Goal: Task Accomplishment & Management: Manage account settings

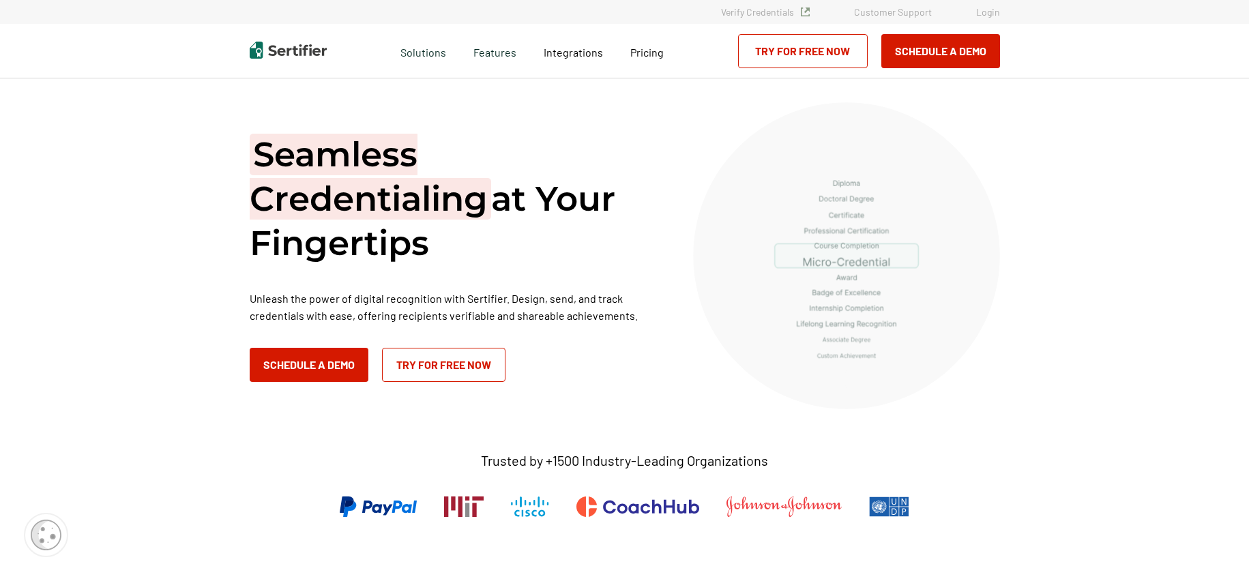
click at [979, 12] on link "Login" at bounding box center [988, 12] width 24 height 12
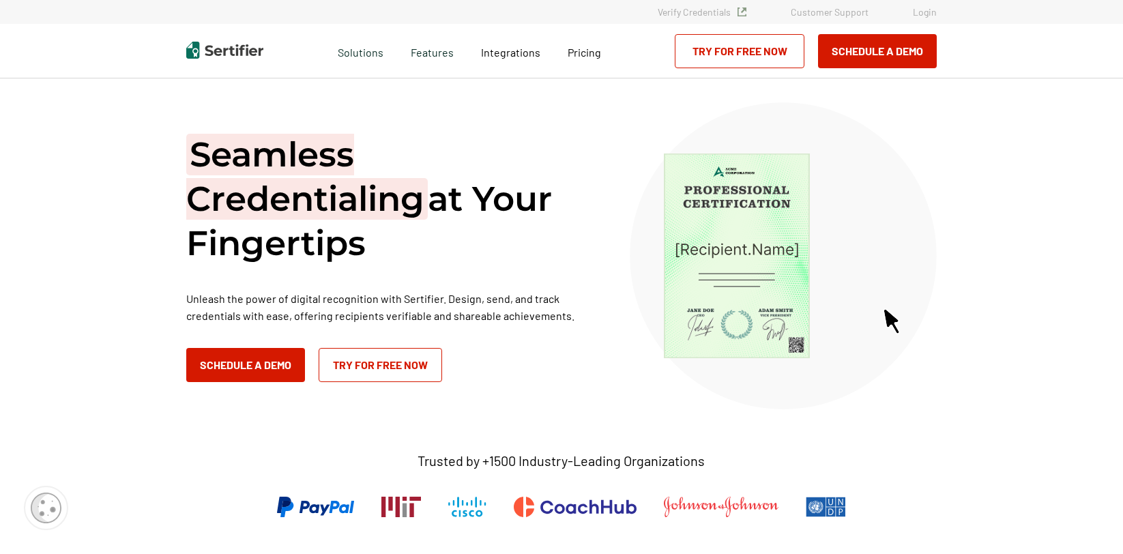
click at [929, 13] on link "Login" at bounding box center [925, 12] width 24 height 12
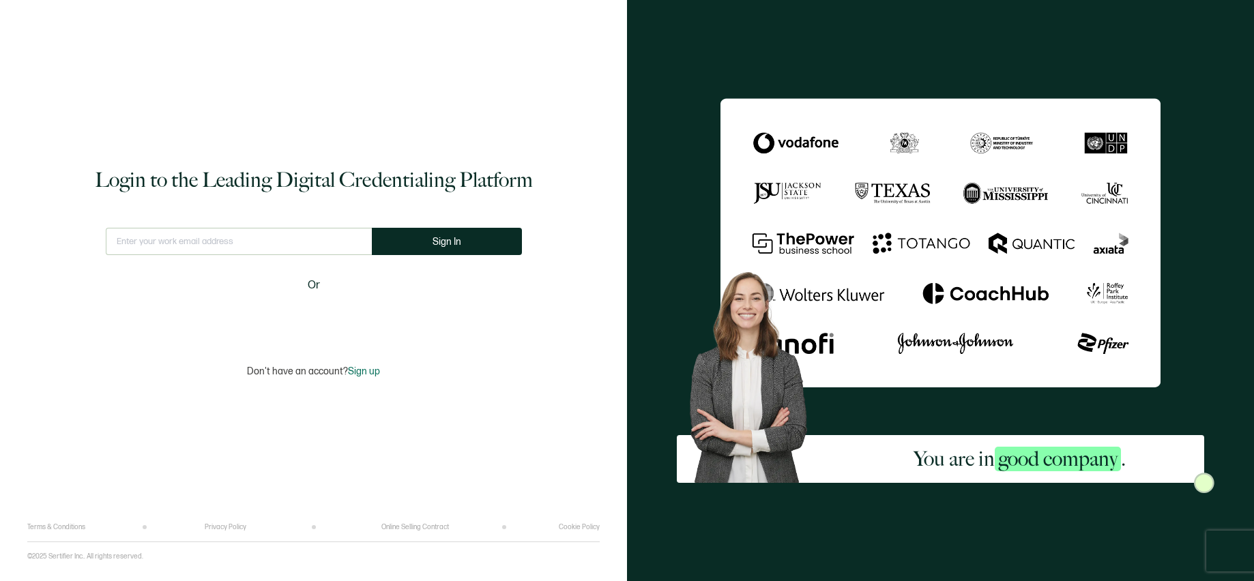
click at [319, 245] on input "text" at bounding box center [239, 241] width 266 height 27
type input "[EMAIL_ADDRESS][DOMAIN_NAME]"
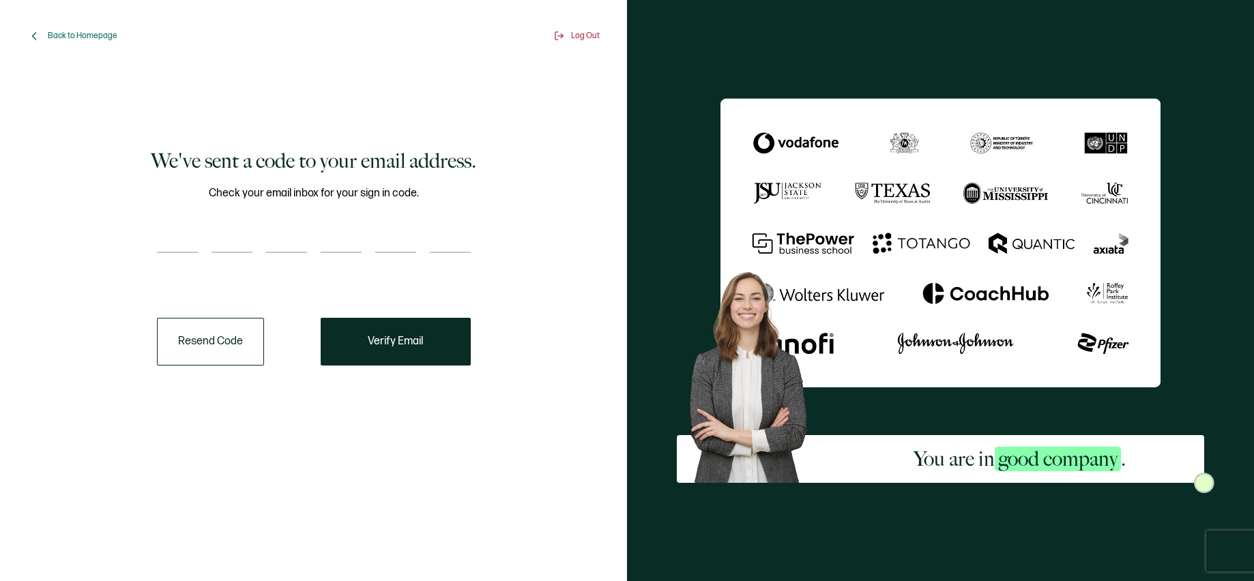
click at [198, 237] on div at bounding box center [314, 239] width 314 height 27
paste input "4"
type input "4"
type input "5"
type input "9"
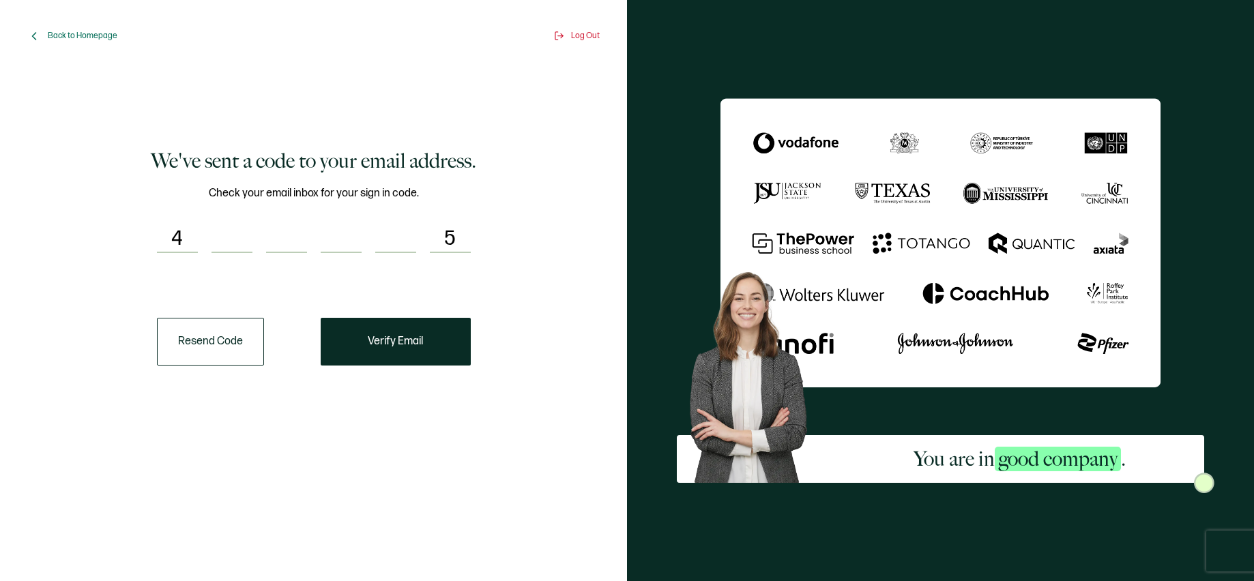
type input "9"
type input "7"
type input "6"
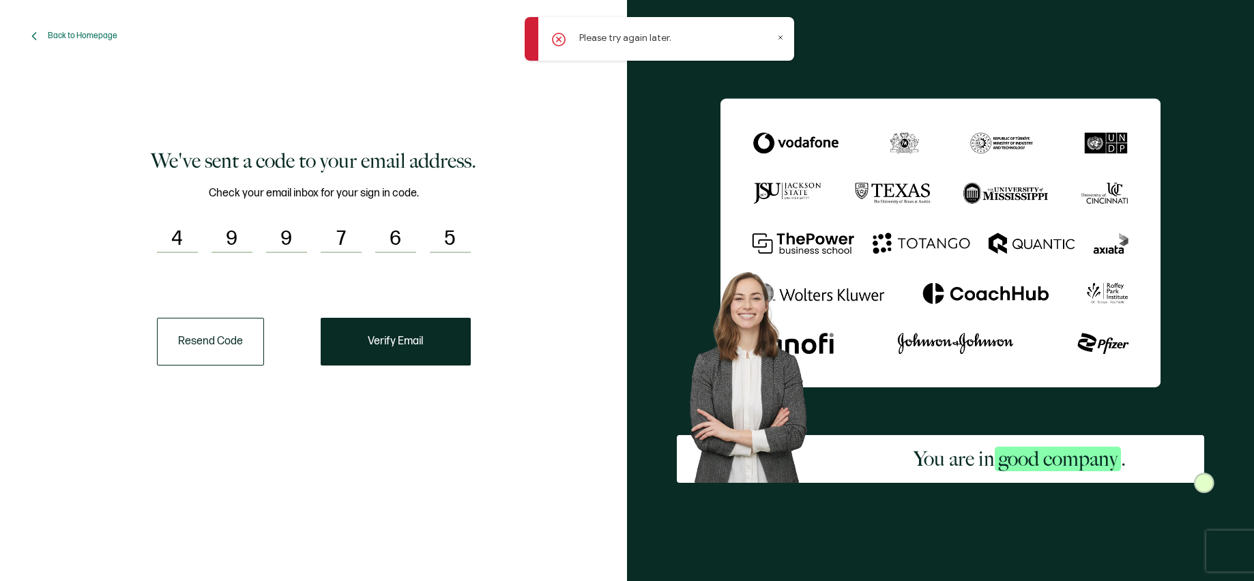
click at [781, 38] on icon at bounding box center [780, 37] width 3 height 3
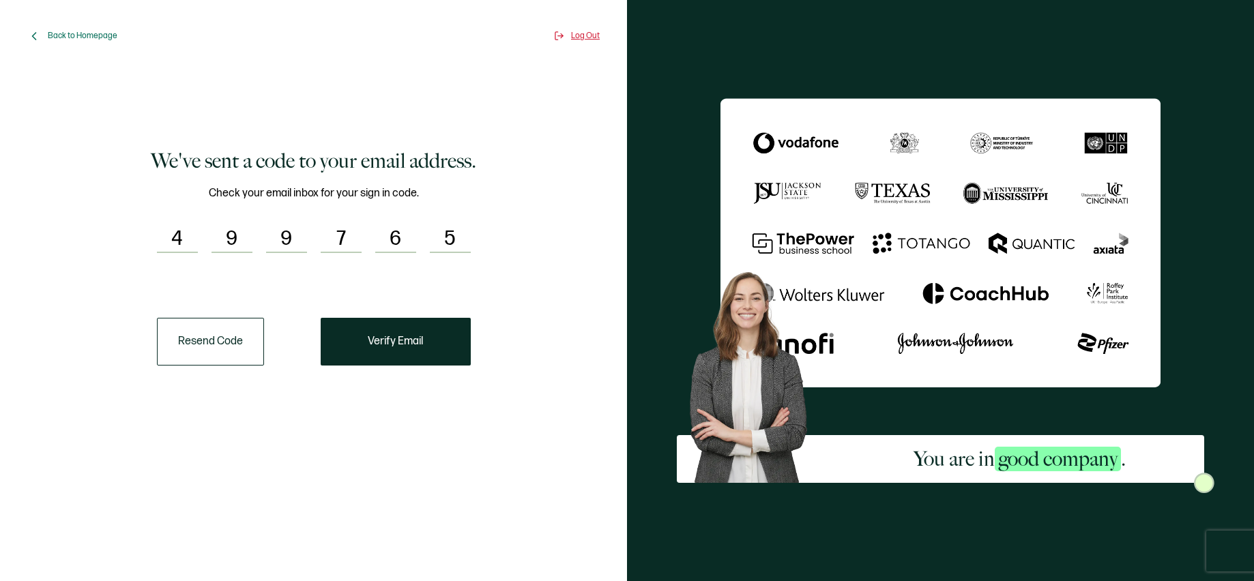
click at [582, 35] on span "Log Out" at bounding box center [585, 36] width 29 height 10
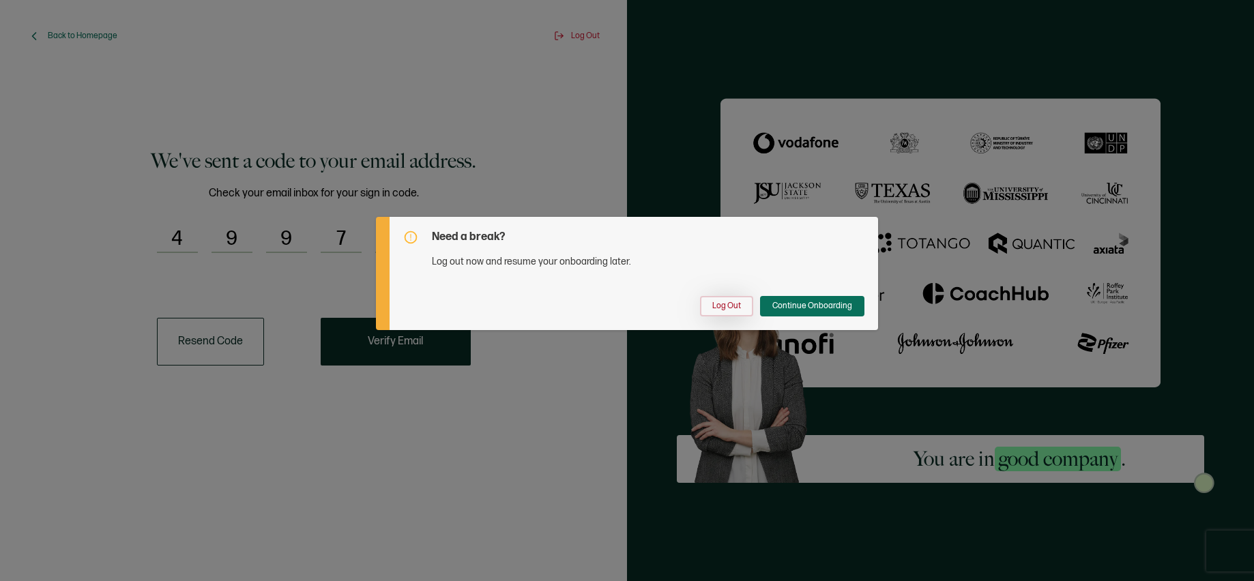
click at [713, 303] on span "Log Out" at bounding box center [726, 306] width 29 height 8
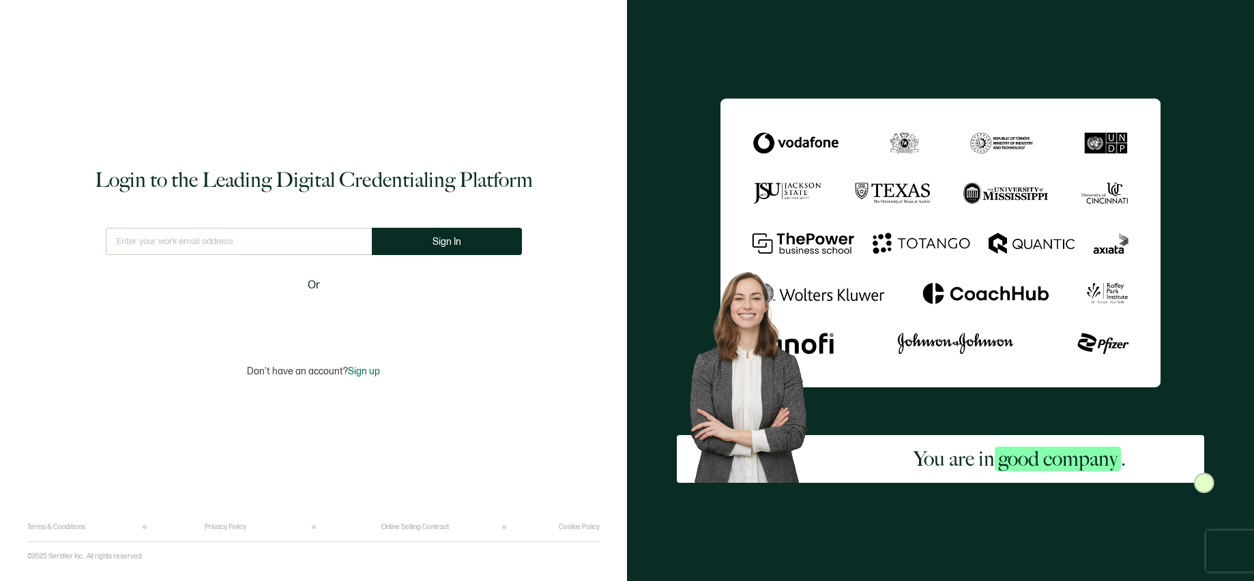
click at [283, 242] on input "text" at bounding box center [239, 241] width 266 height 27
type input "a"
type input "[EMAIL_ADDRESS][DOMAIN_NAME]"
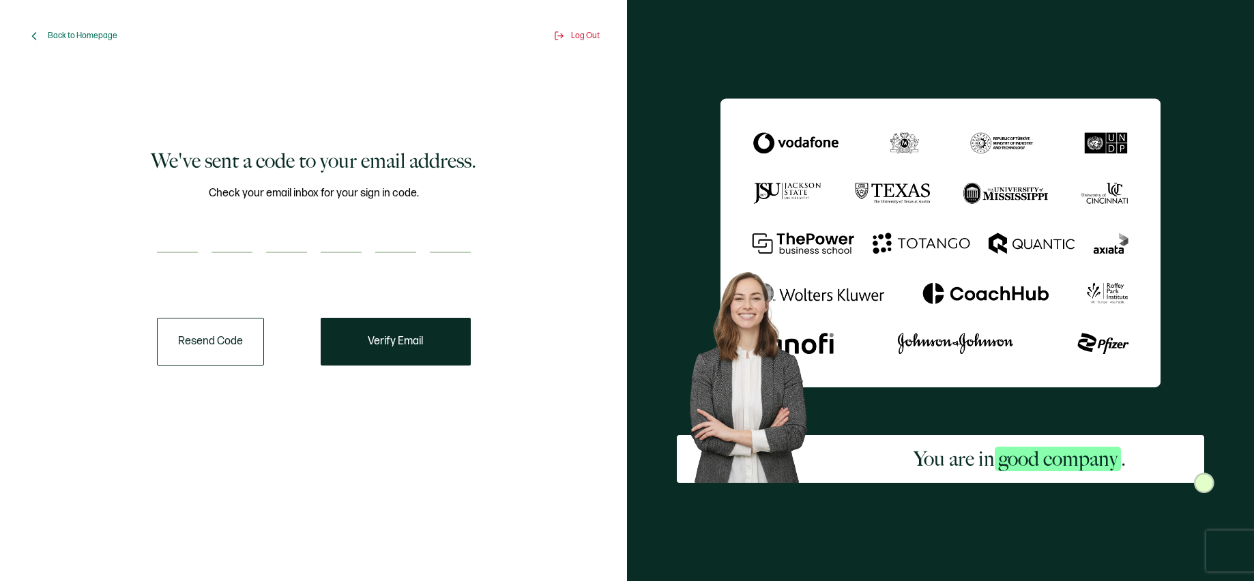
click at [181, 257] on div "Check your email inbox for your sign in code." at bounding box center [314, 227] width 314 height 85
type input "5"
type input "0"
type input "4"
type input "8"
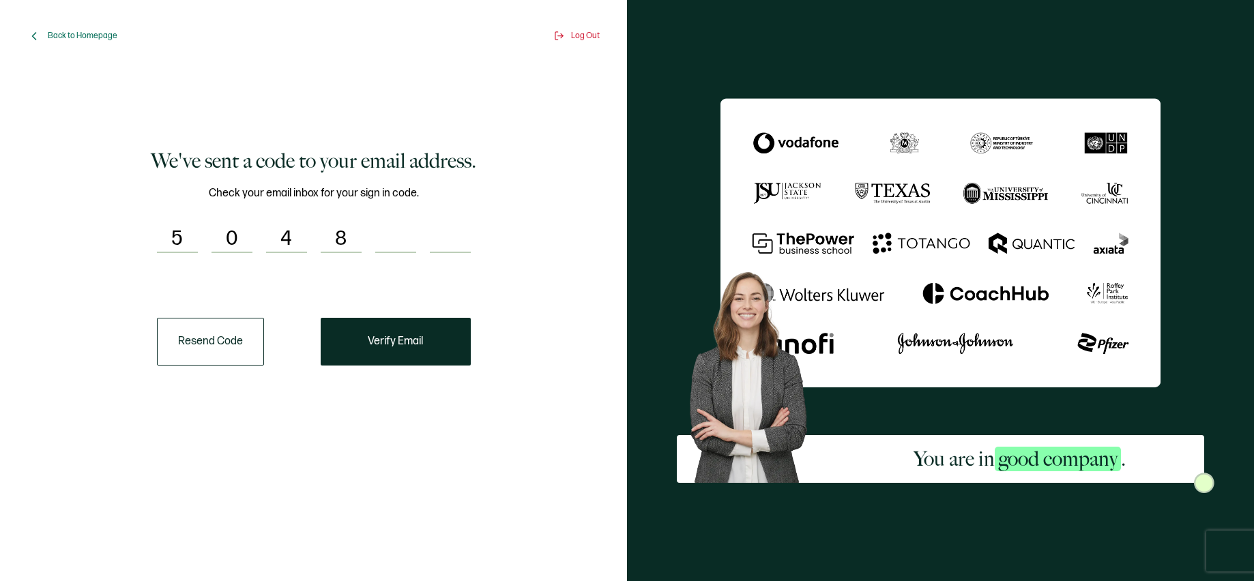
type input "3"
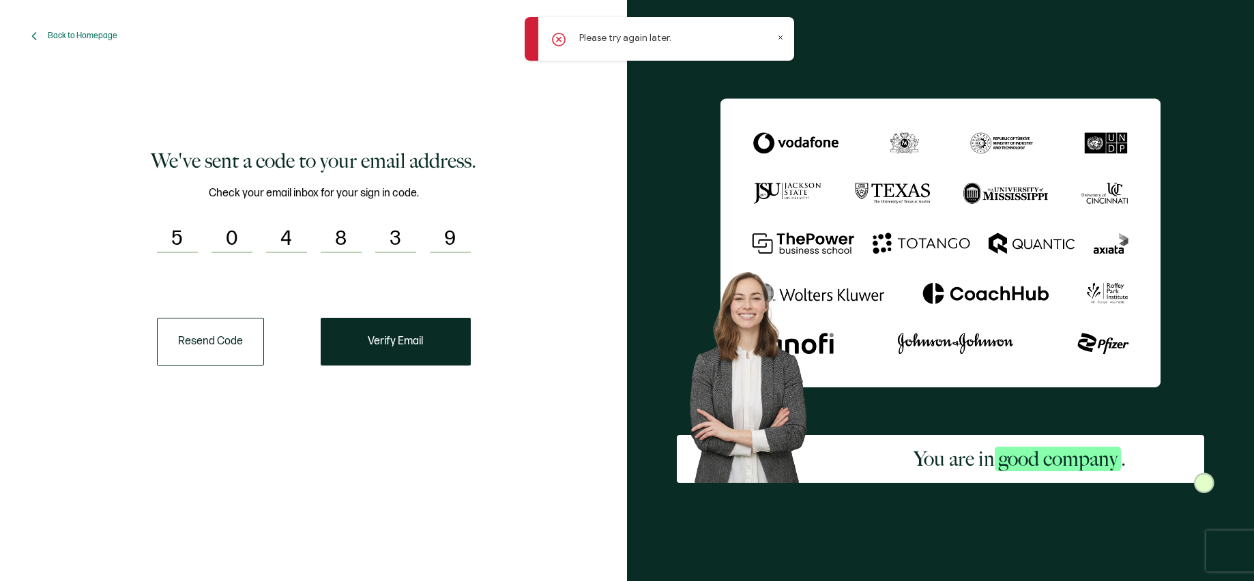
type input "9"
click at [559, 39] on icon at bounding box center [559, 40] width 4 height 4
click at [558, 44] on icon at bounding box center [559, 40] width 14 height 14
click at [559, 41] on icon at bounding box center [559, 40] width 14 height 14
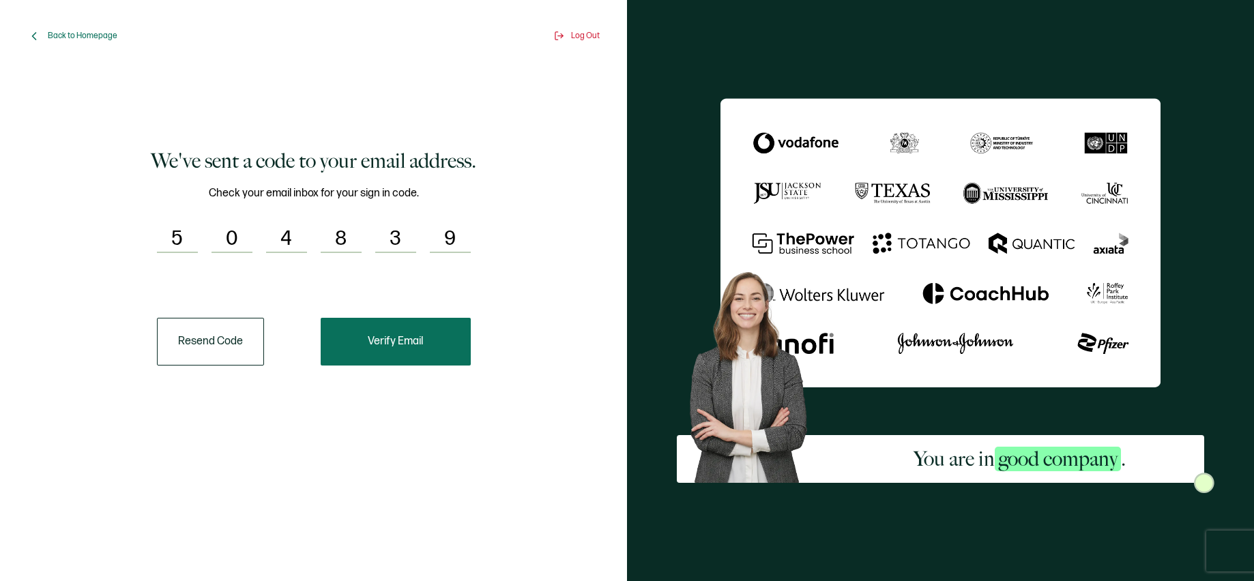
click at [407, 351] on button "Verify Email" at bounding box center [396, 342] width 150 height 48
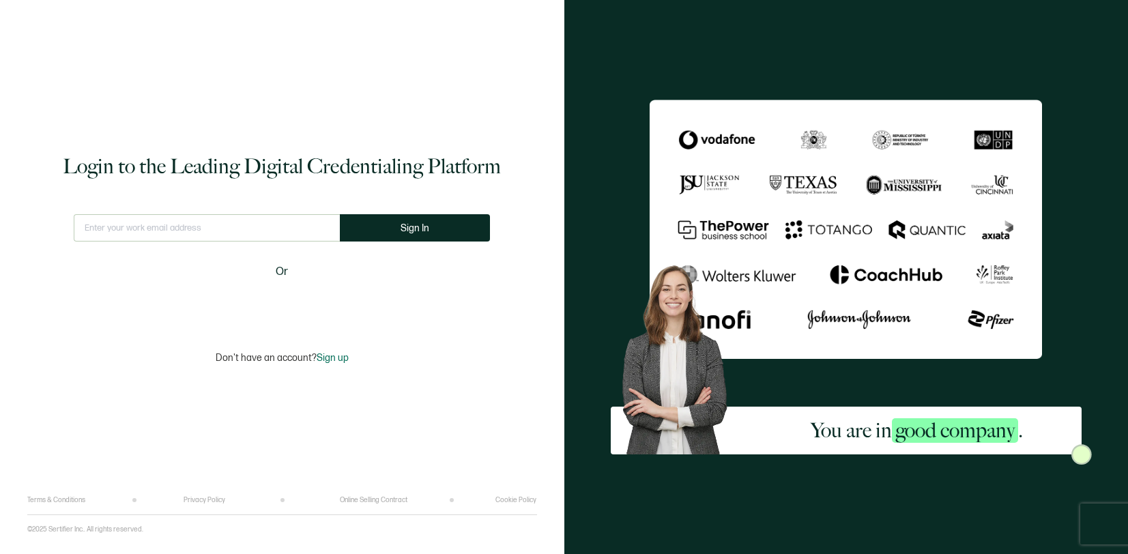
click at [188, 227] on input "text" at bounding box center [207, 227] width 266 height 27
type input "[EMAIL_ADDRESS][DOMAIN_NAME]"
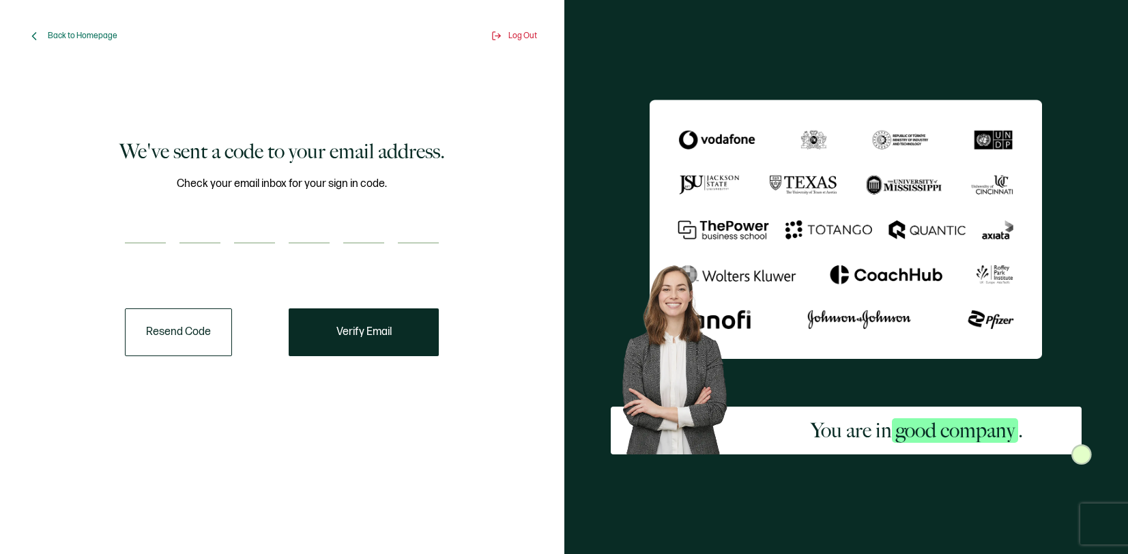
click at [160, 229] on input "number" at bounding box center [145, 229] width 41 height 27
paste input "6"
type input "6"
type input "0"
type input "2"
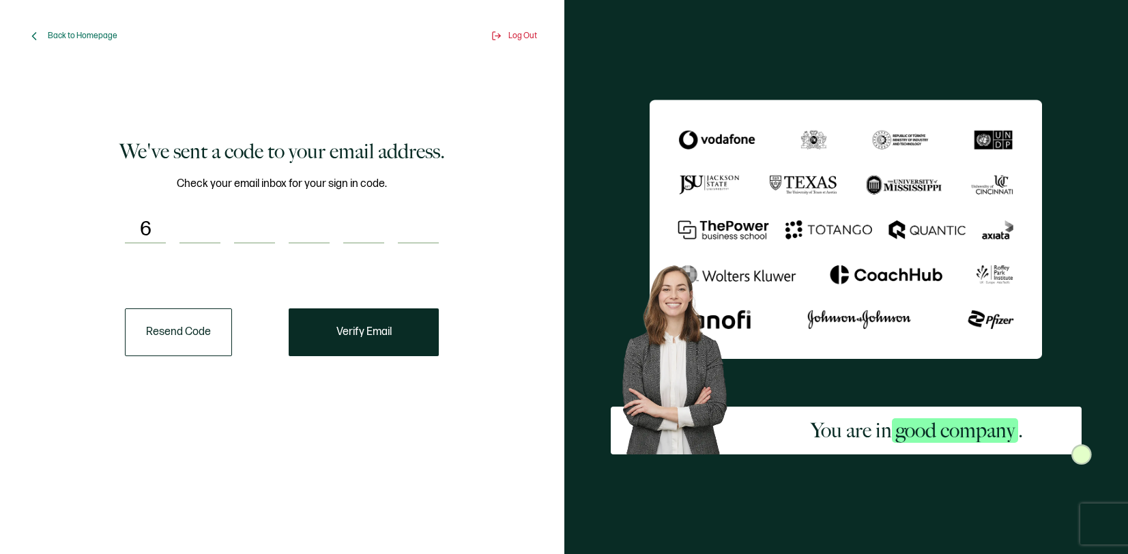
type input "0"
type input "7"
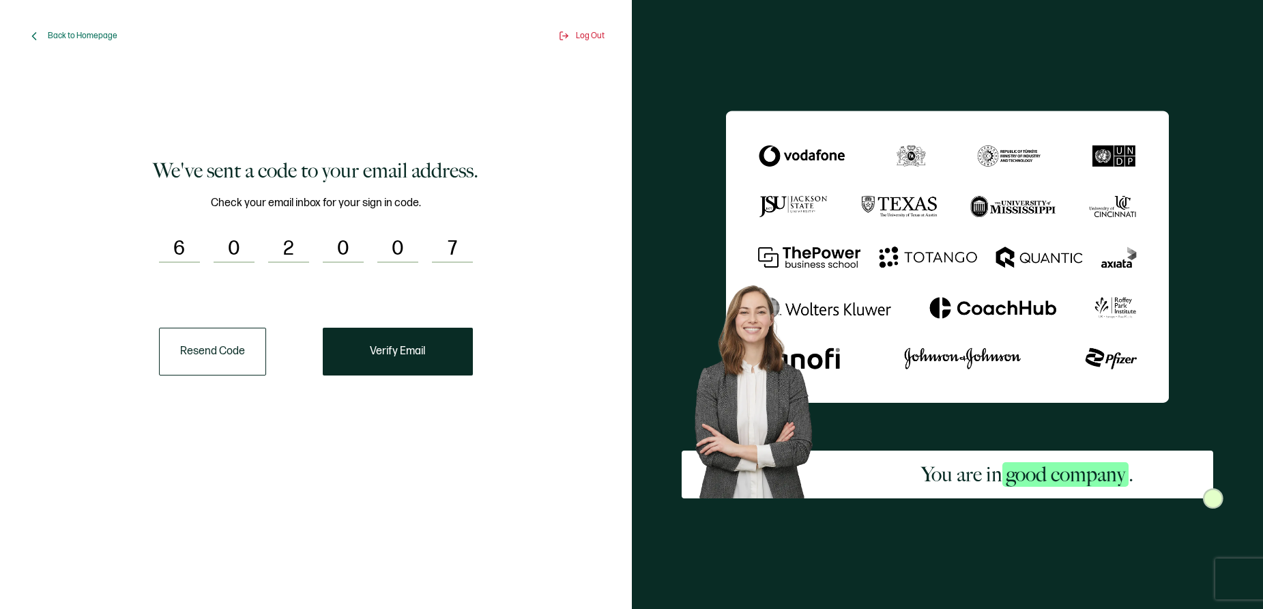
click at [388, 368] on button "Verify Email" at bounding box center [398, 352] width 150 height 48
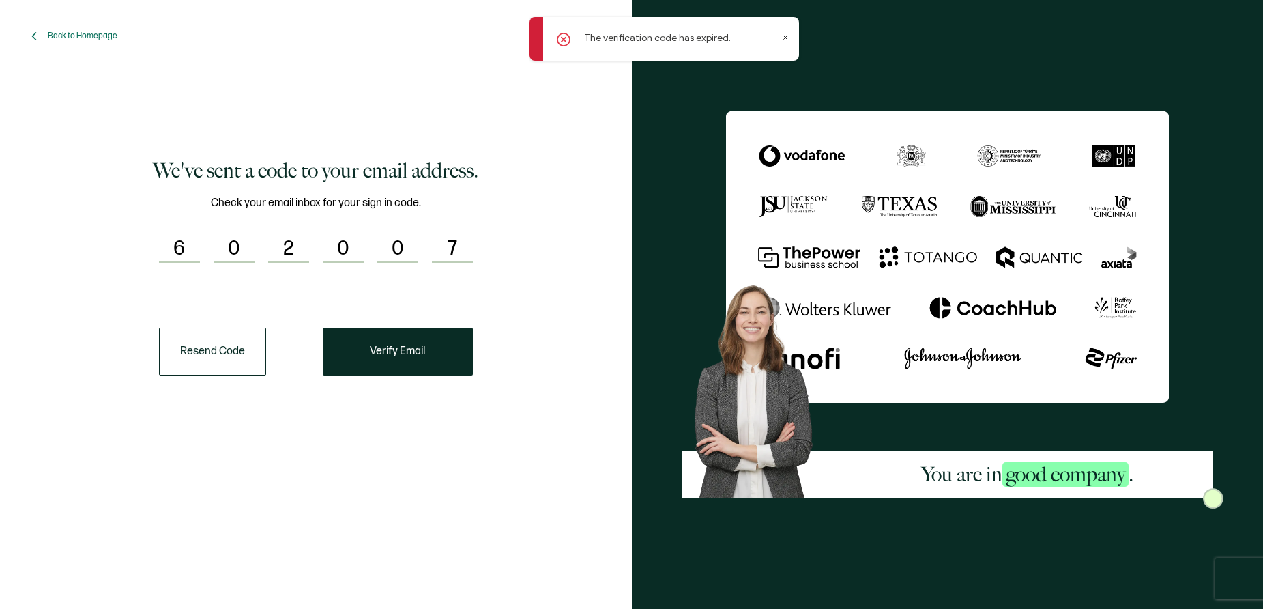
click at [225, 361] on button "Resend Code" at bounding box center [212, 352] width 107 height 48
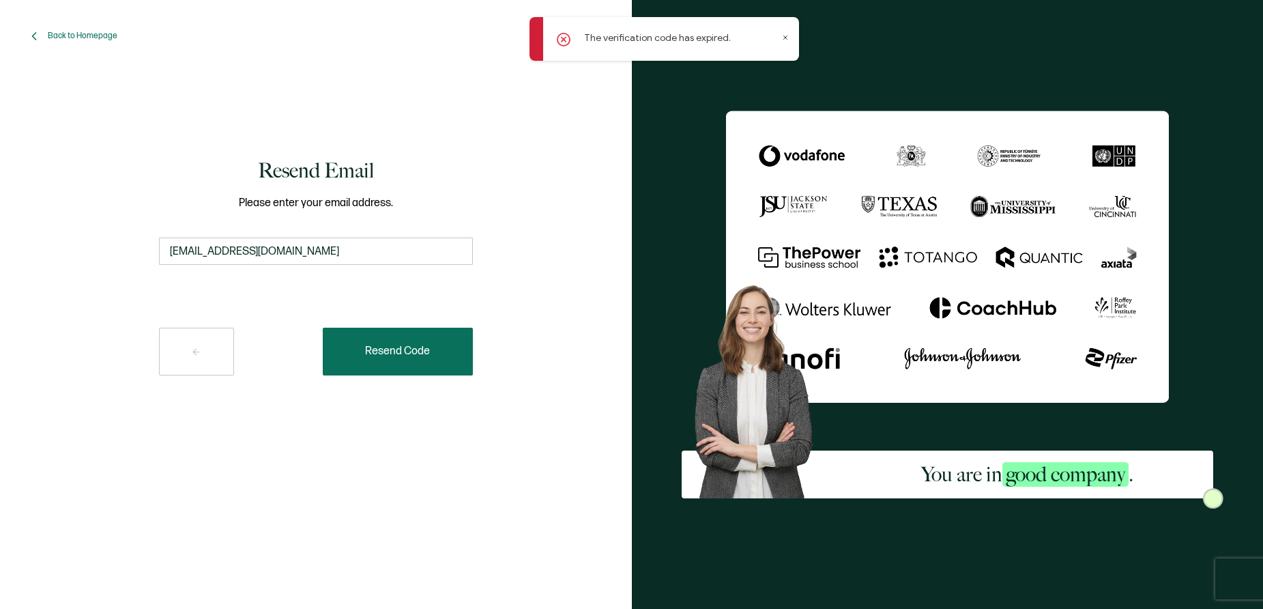
click at [355, 347] on button "Resend Code" at bounding box center [398, 352] width 150 height 48
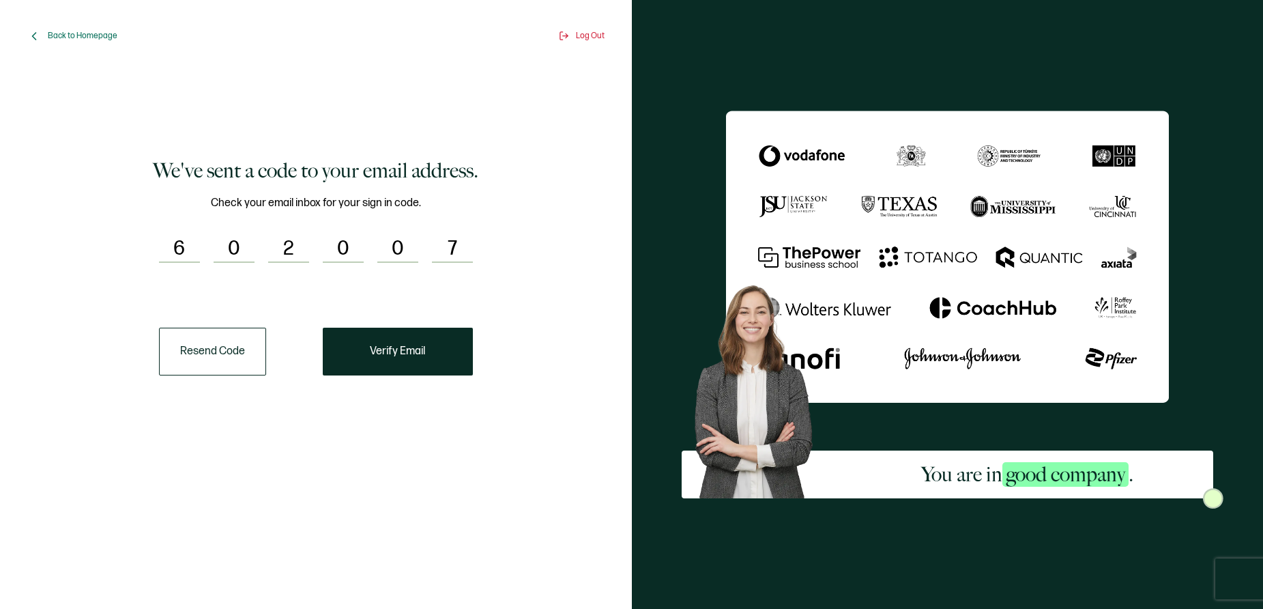
click at [244, 354] on button "Resend Code" at bounding box center [212, 352] width 107 height 48
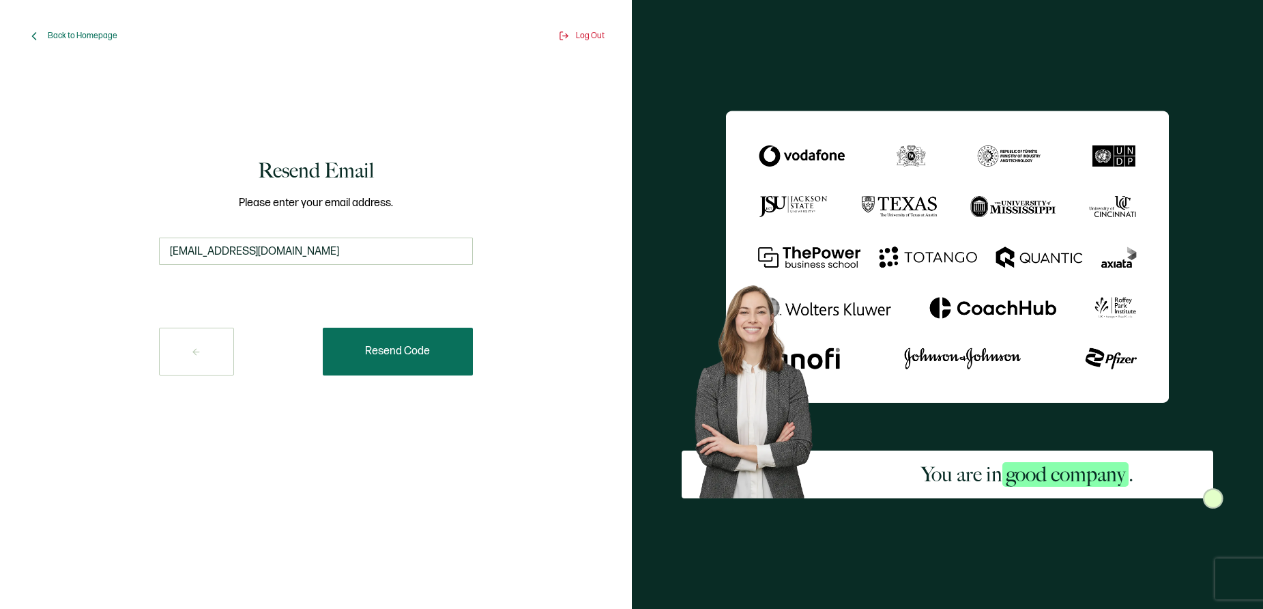
click at [368, 350] on span "Resend Code" at bounding box center [397, 351] width 65 height 11
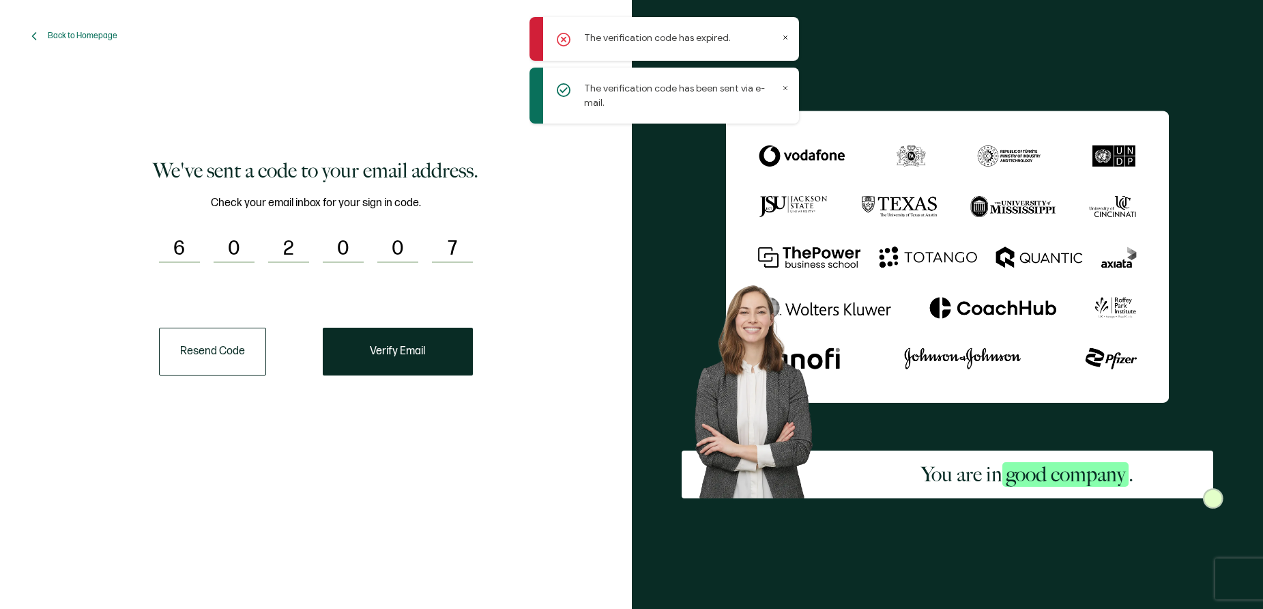
click at [784, 37] on icon at bounding box center [785, 37] width 7 height 7
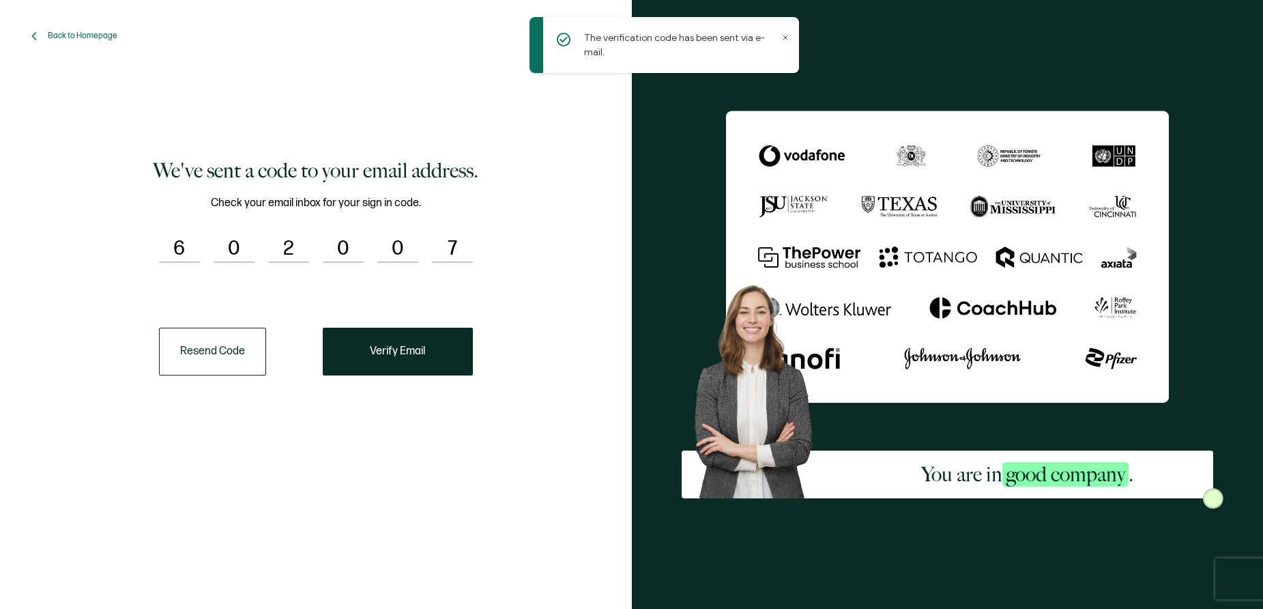
click at [786, 31] on div "The verification code has been sent via e-mail." at bounding box center [664, 45] width 270 height 56
click at [782, 38] on icon at bounding box center [785, 37] width 7 height 7
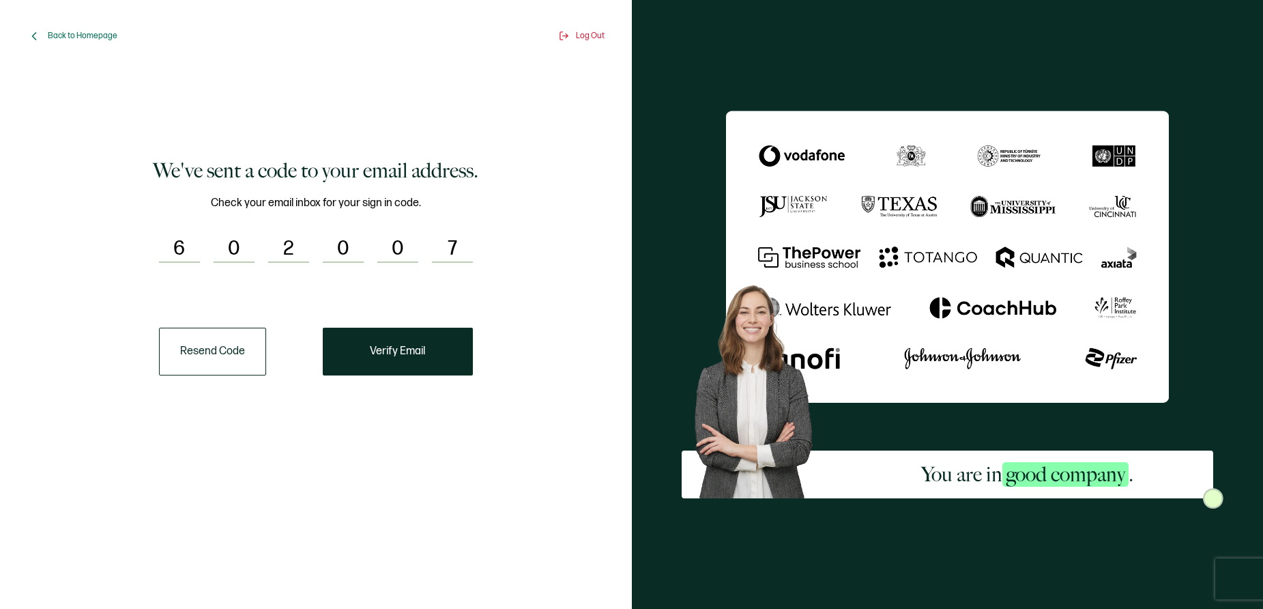
drag, startPoint x: 447, startPoint y: 238, endPoint x: 118, endPoint y: 233, distance: 328.9
click at [118, 233] on div "We've sent a code to your email address. Check your email inbox for your sign i…" at bounding box center [316, 266] width 557 height 376
click at [461, 247] on input "7" at bounding box center [452, 248] width 41 height 27
drag, startPoint x: 421, startPoint y: 292, endPoint x: 251, endPoint y: 175, distance: 206.1
click at [421, 291] on div "We've sent a code to your email address. Check your email inbox for your sign i…" at bounding box center [316, 266] width 557 height 376
